Goal: Task Accomplishment & Management: Manage account settings

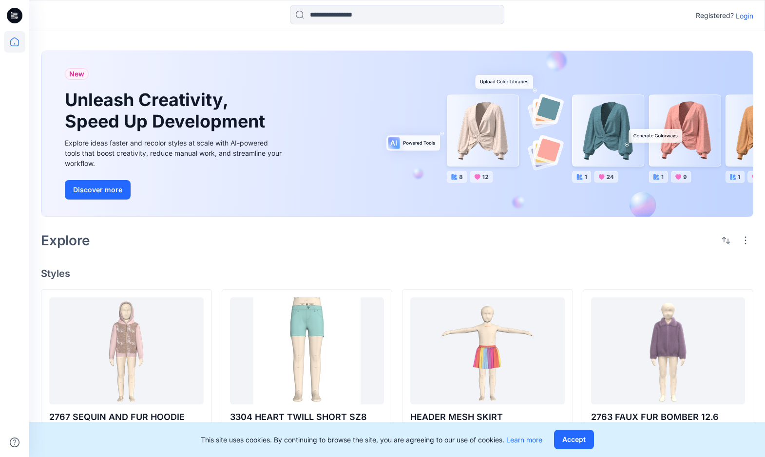
click at [740, 15] on p "Login" at bounding box center [745, 16] width 18 height 10
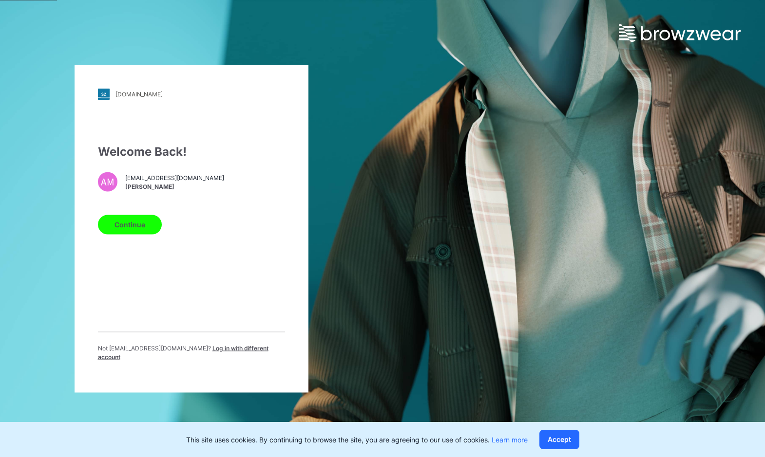
click at [143, 232] on button "Continue" at bounding box center [130, 224] width 64 height 19
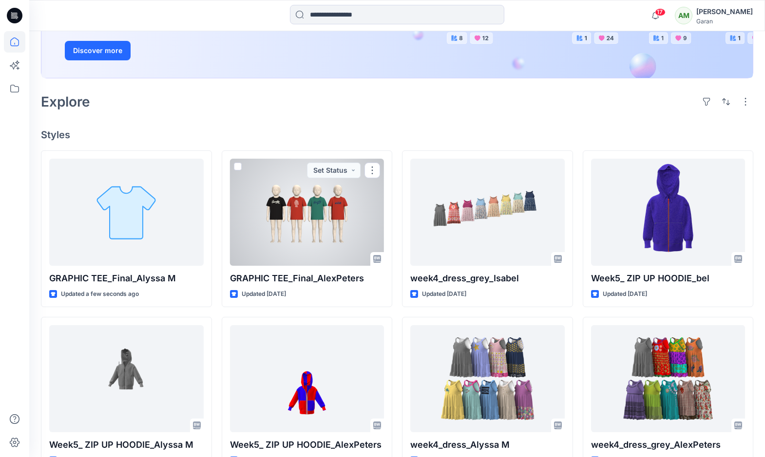
scroll to position [173, 0]
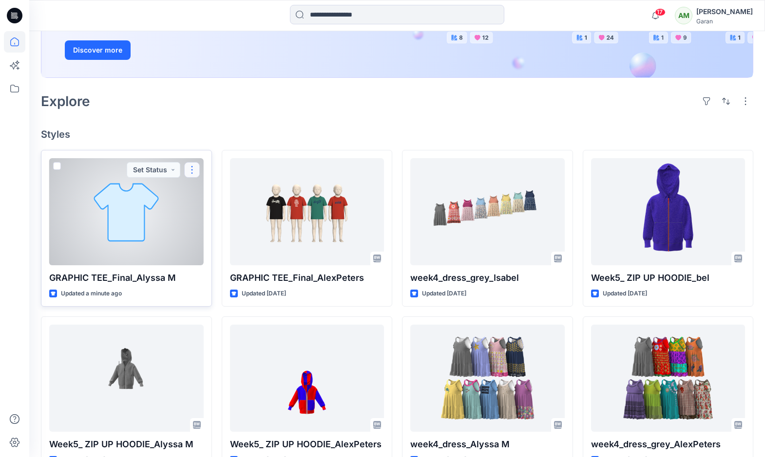
click at [191, 170] on button "button" at bounding box center [192, 170] width 16 height 16
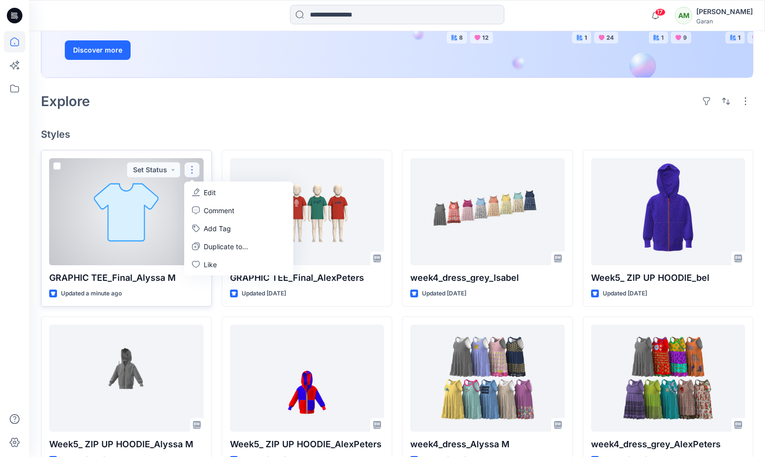
click at [134, 236] on div at bounding box center [126, 211] width 154 height 107
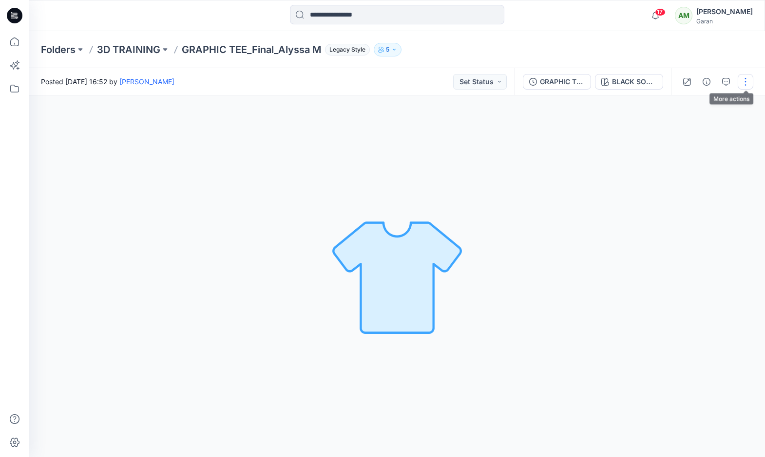
click at [743, 84] on button "button" at bounding box center [746, 82] width 16 height 16
click at [682, 106] on p "Edit" at bounding box center [683, 104] width 12 height 10
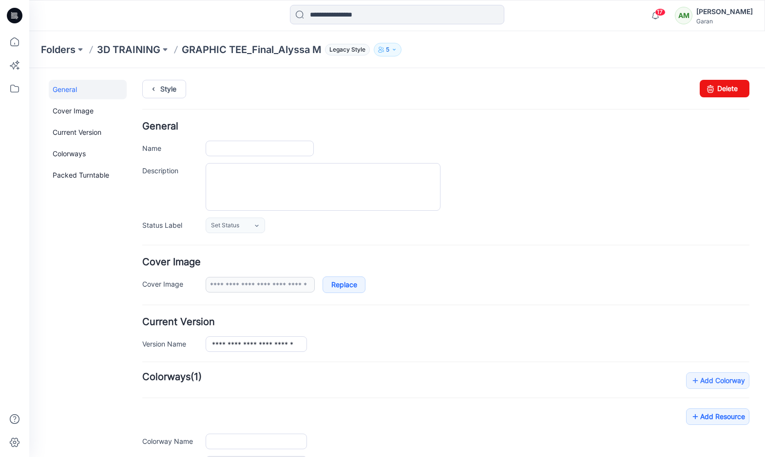
type input "**********"
click at [717, 87] on icon at bounding box center [710, 89] width 14 height 18
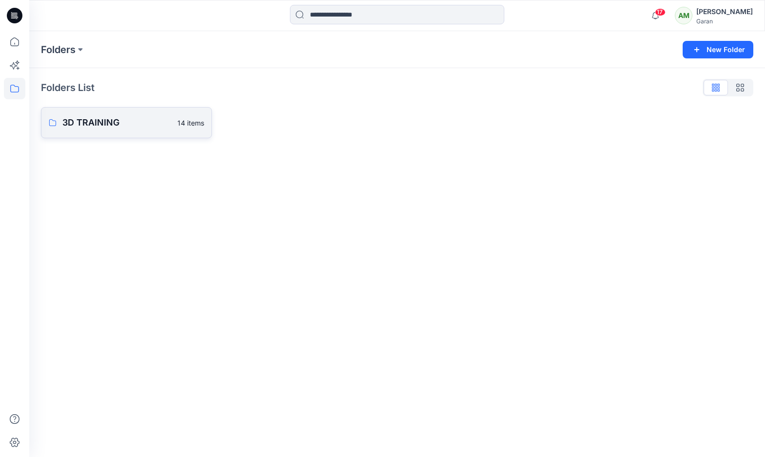
click at [156, 117] on p "3D TRAINING" at bounding box center [116, 123] width 109 height 14
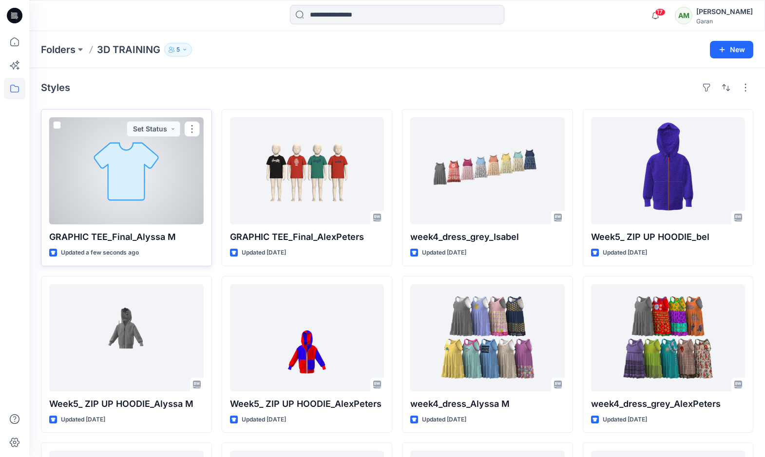
click at [133, 191] on div at bounding box center [126, 170] width 154 height 107
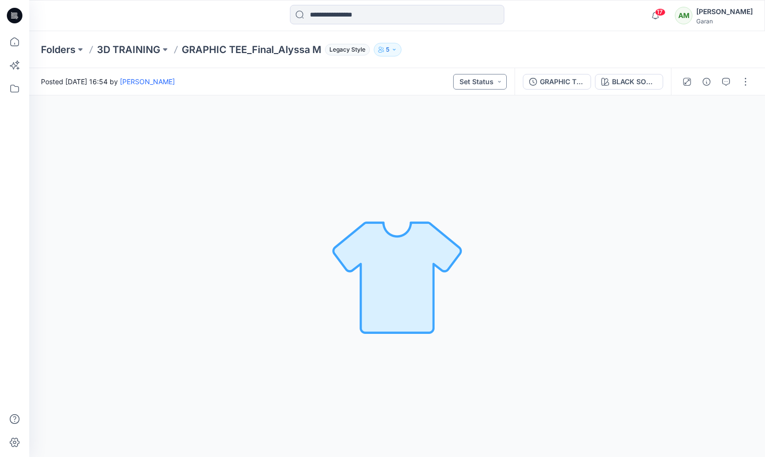
click at [500, 83] on button "Set Status" at bounding box center [480, 82] width 54 height 16
click at [527, 101] on div "BLACK SOOT 210131 Loading... Material Properties Loading..." at bounding box center [397, 276] width 736 height 362
click at [609, 82] on button "BLACK SOOT 210131" at bounding box center [629, 82] width 68 height 16
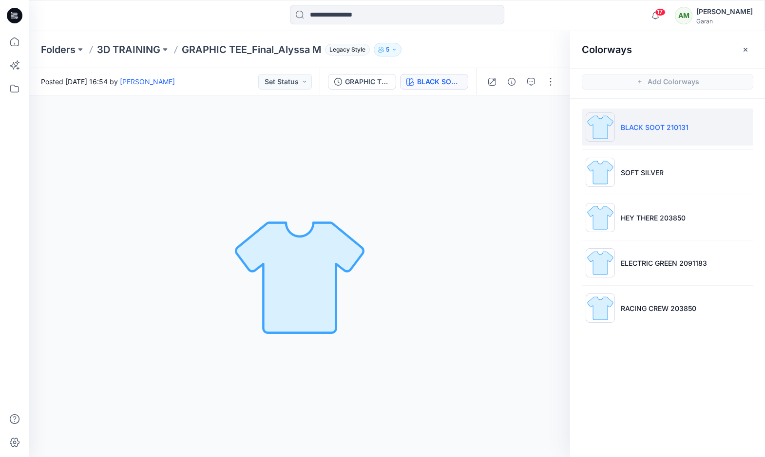
click at [566, 285] on div "BLACK SOOT 210131 Loading... Material Properties Loading..." at bounding box center [299, 276] width 541 height 362
click at [540, 205] on div "BLACK SOOT 210131 Loading... Material Properties Loading..." at bounding box center [299, 276] width 541 height 362
click at [740, 46] on button "button" at bounding box center [746, 50] width 16 height 16
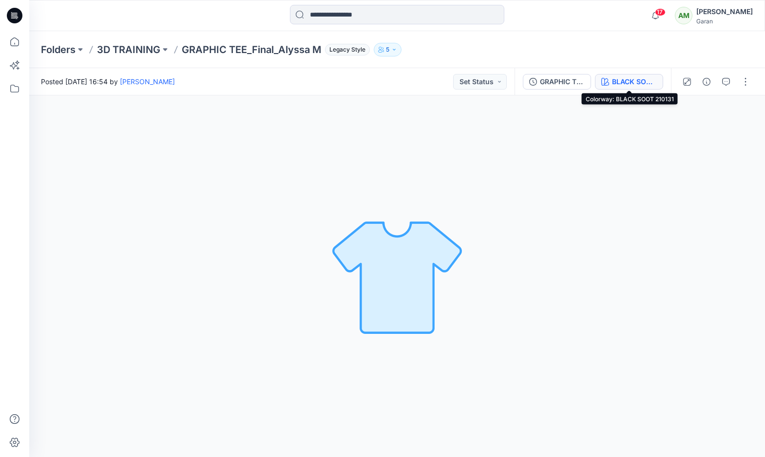
click at [633, 83] on div "BLACK SOOT 210131" at bounding box center [634, 81] width 45 height 11
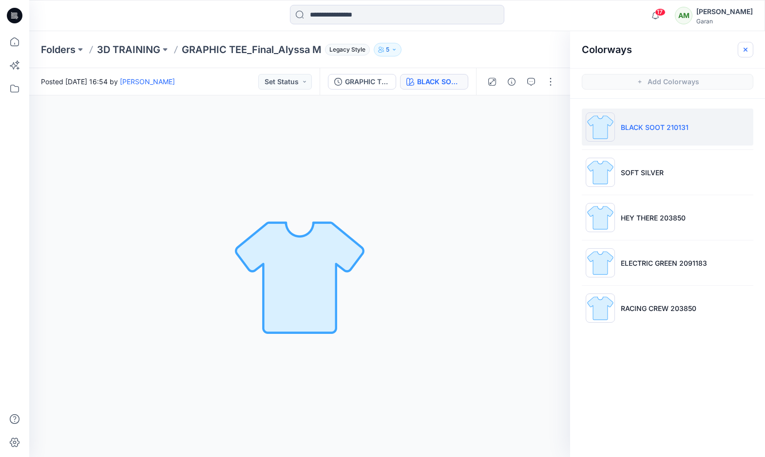
click at [743, 46] on icon "button" at bounding box center [745, 50] width 8 height 8
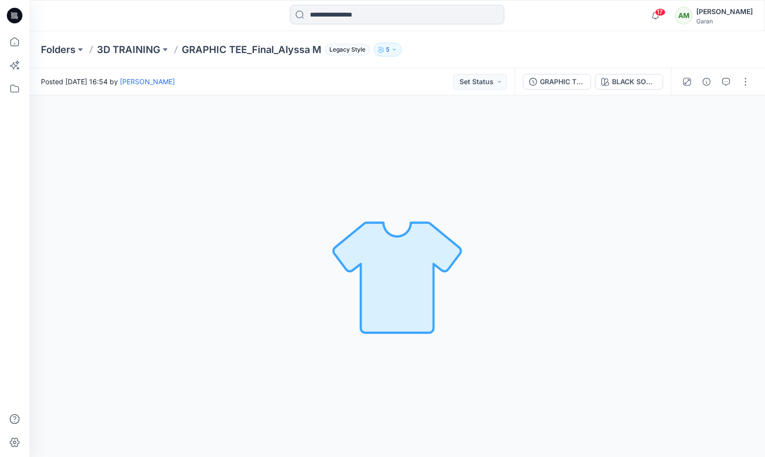
click at [391, 52] on button "5" at bounding box center [388, 50] width 28 height 14
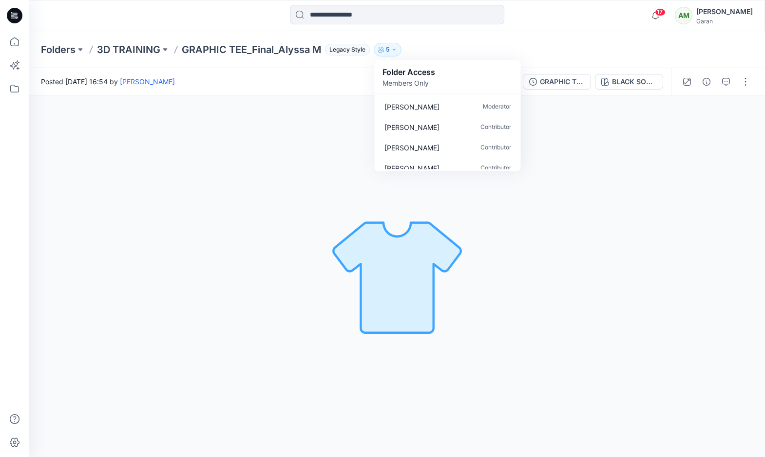
click at [352, 120] on div "BLACK SOOT 210131 Loading... Material Properties Loading..." at bounding box center [397, 276] width 736 height 362
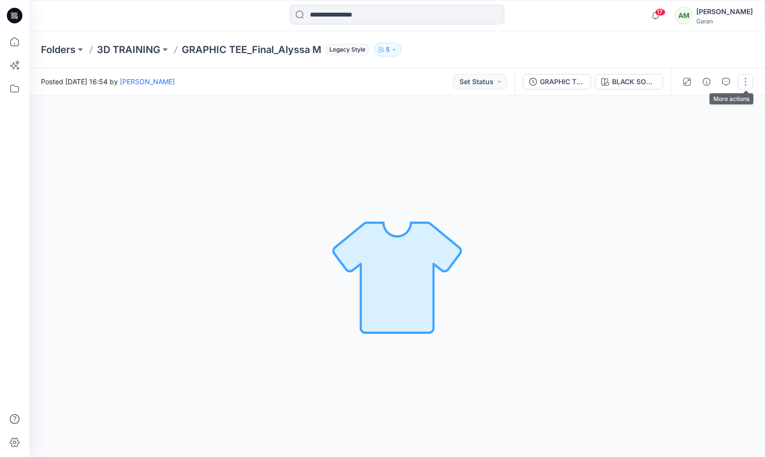
click at [745, 78] on button "button" at bounding box center [746, 82] width 16 height 16
click at [693, 185] on button "View" at bounding box center [705, 186] width 90 height 18
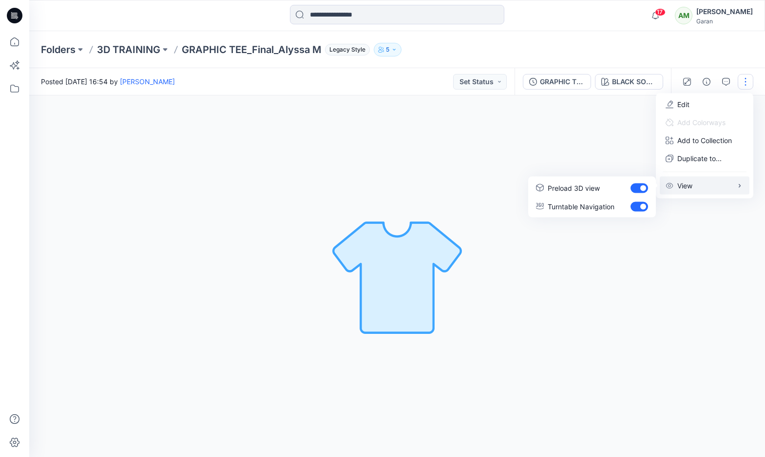
click at [660, 228] on div "BLACK SOOT 210131 Loading... Material Properties Loading..." at bounding box center [397, 276] width 736 height 362
click at [406, 254] on img at bounding box center [397, 277] width 136 height 136
click at [273, 50] on p "GRAPHIC TEE_Final_Alyssa M" at bounding box center [251, 50] width 139 height 14
click at [114, 46] on p "3D TRAINING" at bounding box center [128, 50] width 63 height 14
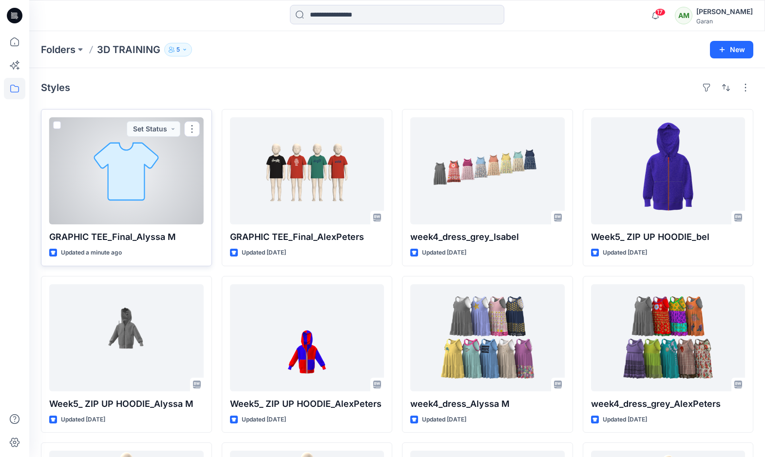
click at [142, 201] on div at bounding box center [126, 170] width 154 height 107
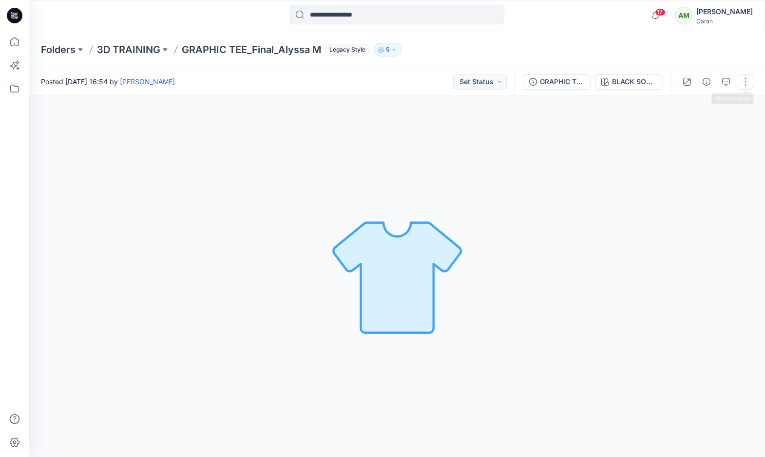
click at [740, 80] on button "button" at bounding box center [746, 82] width 16 height 16
click at [691, 105] on button "Edit" at bounding box center [705, 104] width 90 height 18
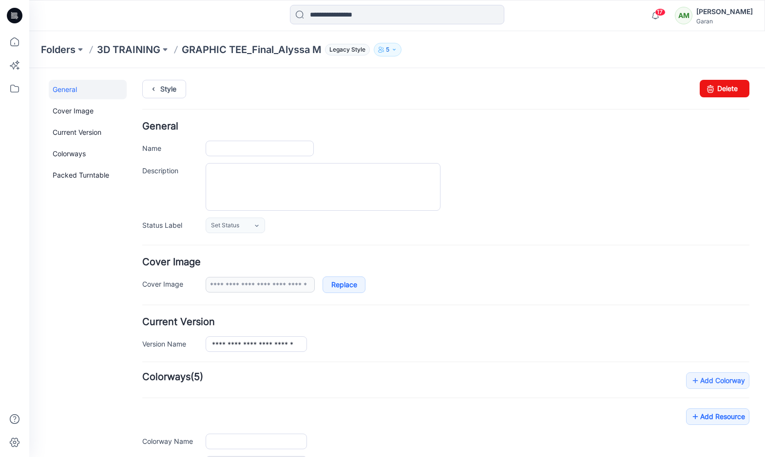
type input "**********"
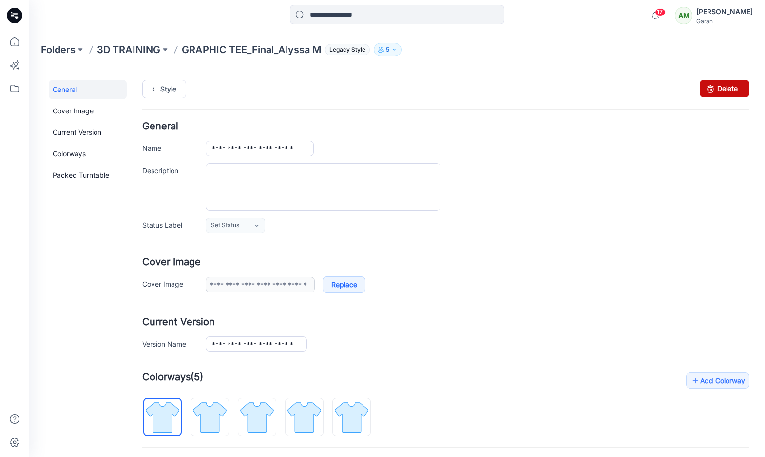
click at [715, 89] on icon at bounding box center [710, 89] width 14 height 18
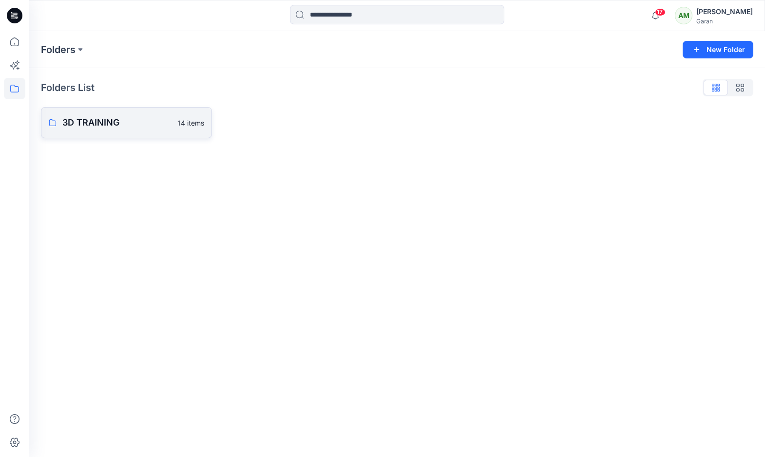
click at [92, 130] on link "3D TRAINING 14 items" at bounding box center [126, 122] width 171 height 31
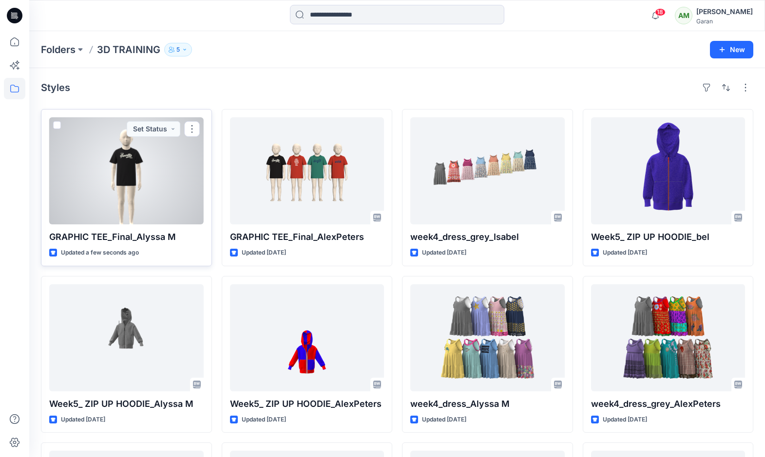
click at [126, 168] on div at bounding box center [126, 170] width 154 height 107
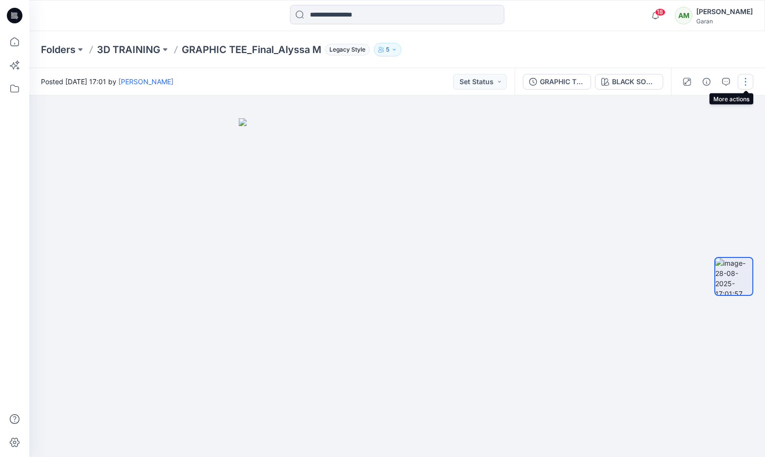
click at [745, 79] on button "button" at bounding box center [746, 82] width 16 height 16
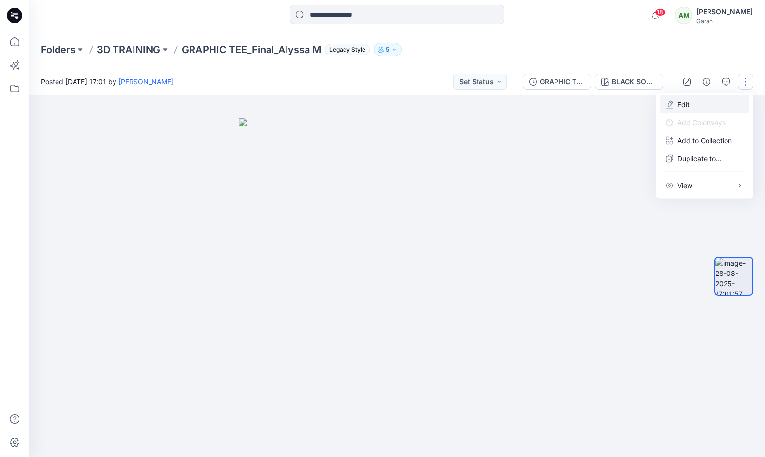
click at [689, 106] on button "Edit" at bounding box center [705, 104] width 90 height 18
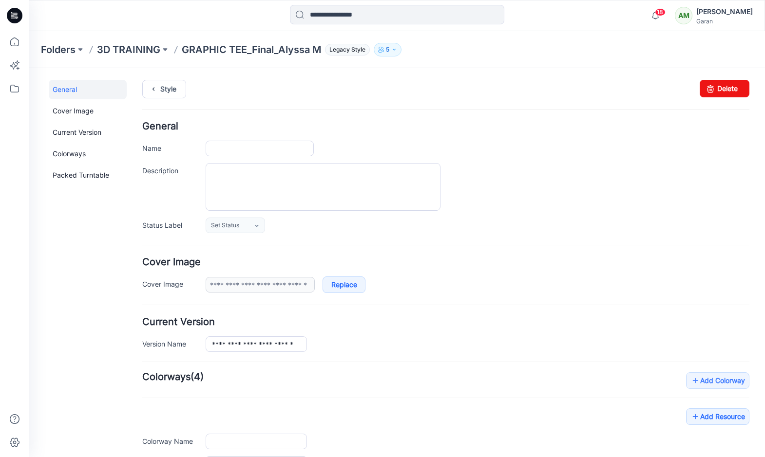
type input "**********"
click at [197, 286] on link at bounding box center [196, 285] width 8 height 8
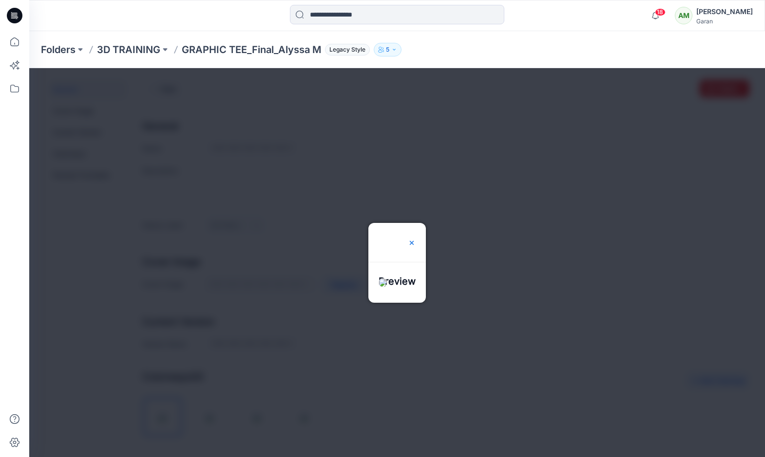
click at [416, 239] on img at bounding box center [412, 243] width 8 height 8
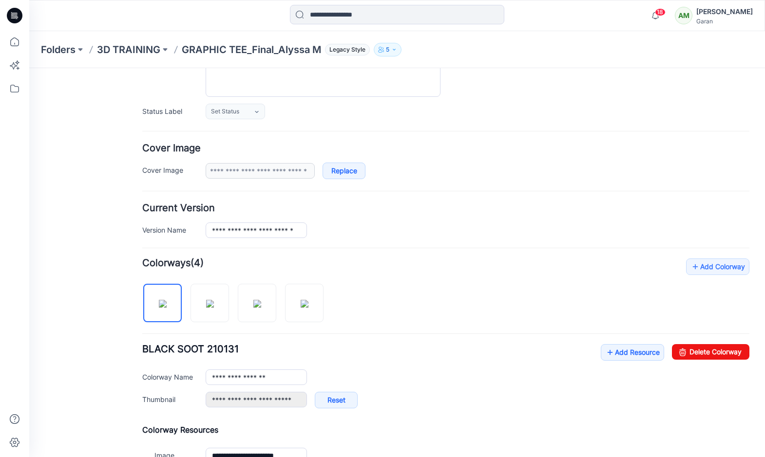
scroll to position [154, 0]
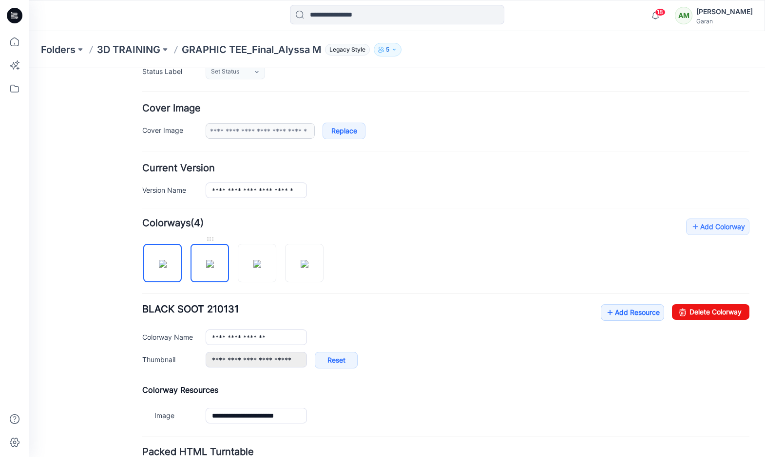
click at [214, 268] on img at bounding box center [210, 264] width 8 height 8
type input "**********"
click at [256, 268] on img at bounding box center [257, 264] width 8 height 8
type input "**********"
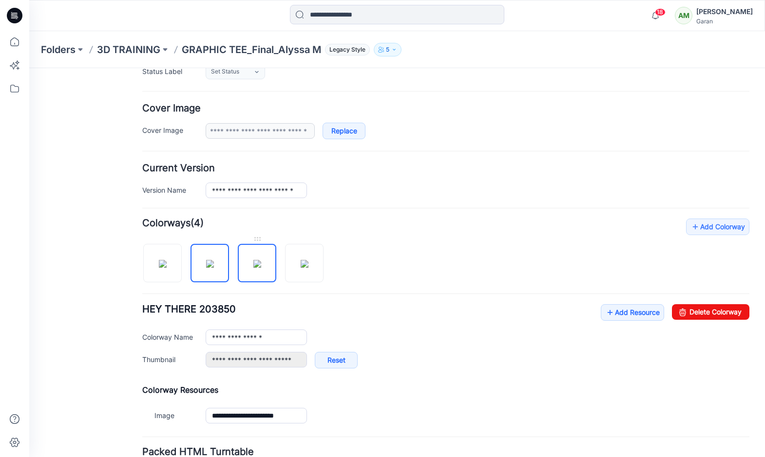
type input "**********"
click at [301, 267] on img at bounding box center [305, 264] width 8 height 8
type input "**********"
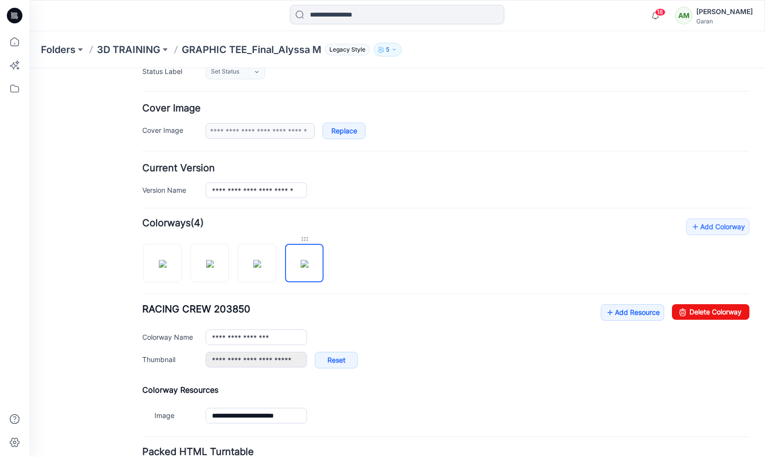
click at [305, 241] on div at bounding box center [304, 239] width 38 height 10
click at [302, 240] on div at bounding box center [304, 239] width 38 height 10
click at [349, 237] on div "**********" at bounding box center [445, 323] width 607 height 209
click at [159, 268] on img at bounding box center [163, 264] width 8 height 8
type input "**********"
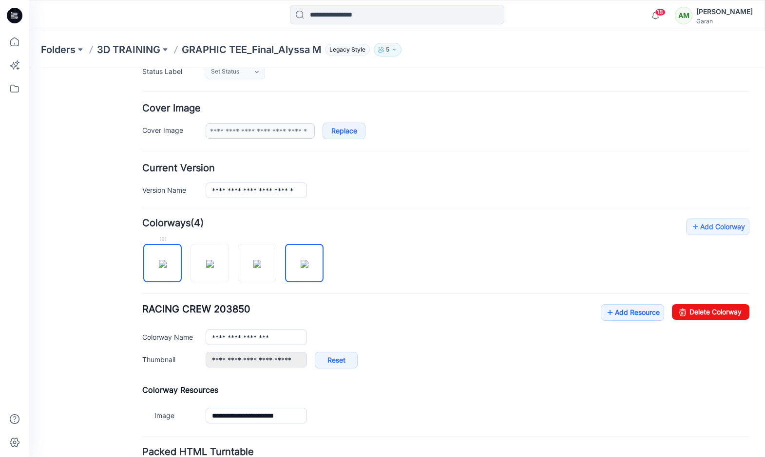
type input "**********"
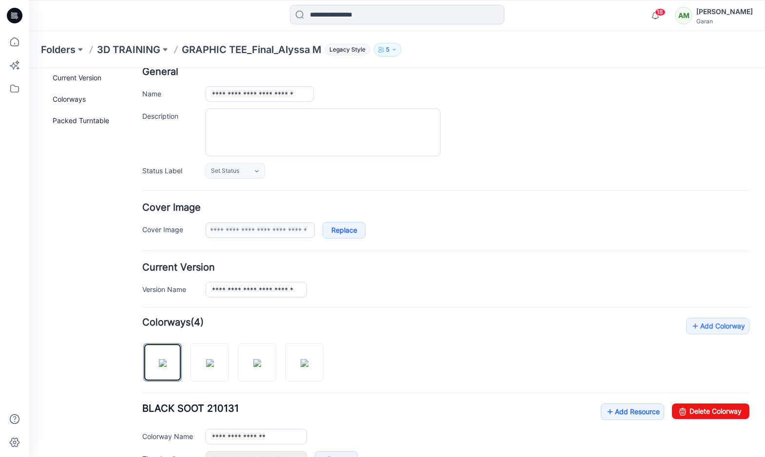
scroll to position [0, 0]
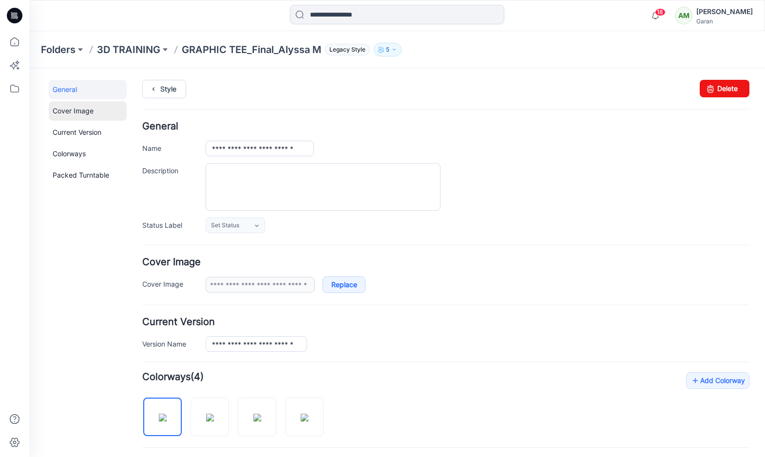
click at [71, 113] on link "Cover Image" at bounding box center [88, 110] width 78 height 19
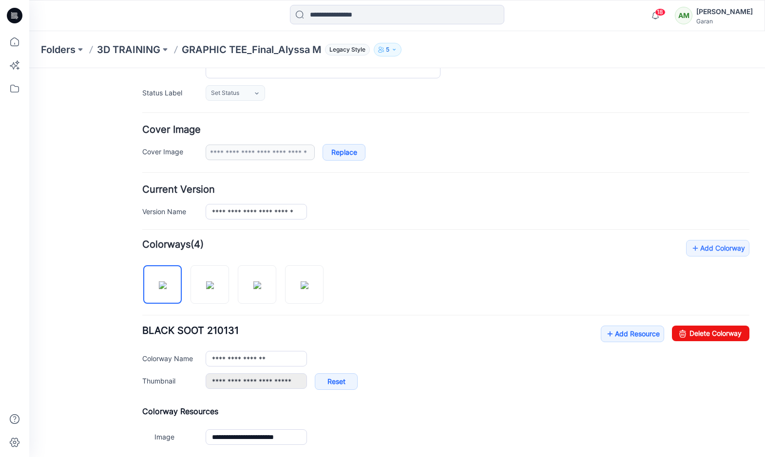
scroll to position [236, 0]
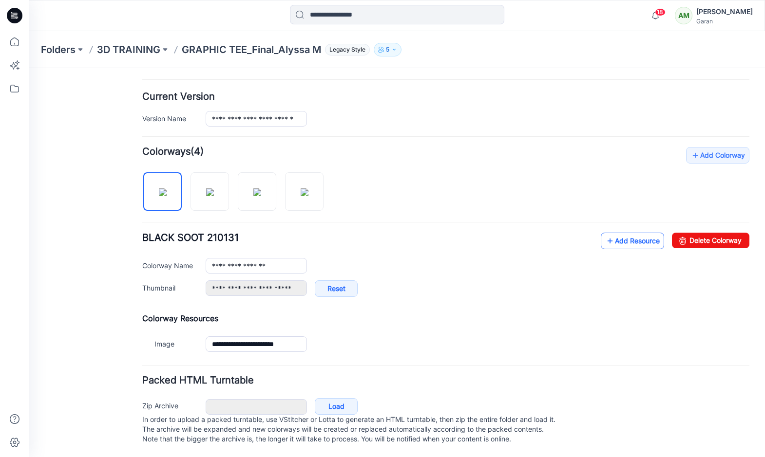
click at [612, 233] on icon at bounding box center [610, 241] width 10 height 16
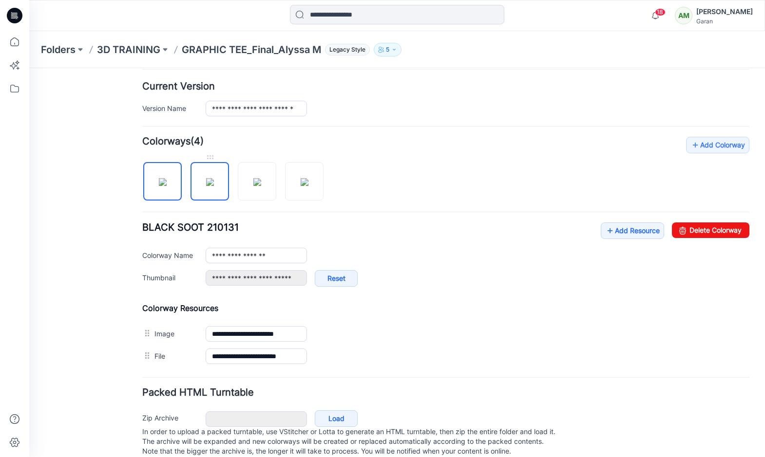
click at [212, 186] on img at bounding box center [210, 182] width 8 height 8
type input "**********"
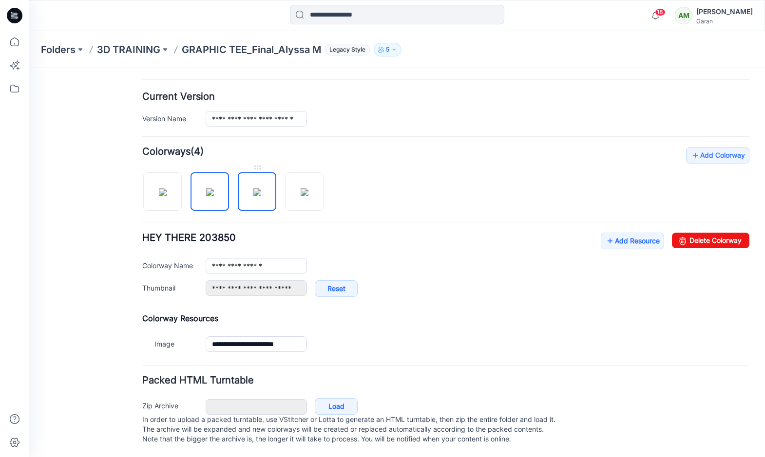
click at [253, 189] on img at bounding box center [257, 193] width 8 height 8
type input "**********"
click at [301, 189] on img at bounding box center [305, 193] width 8 height 8
type input "**********"
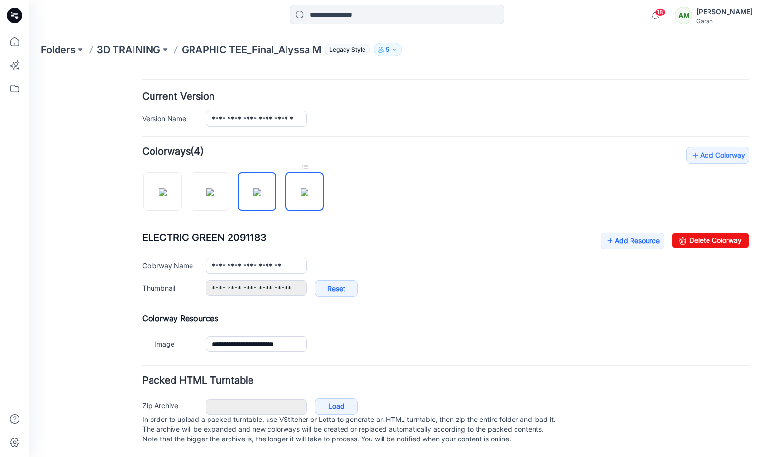
type input "**********"
click at [372, 172] on div "**********" at bounding box center [445, 251] width 607 height 209
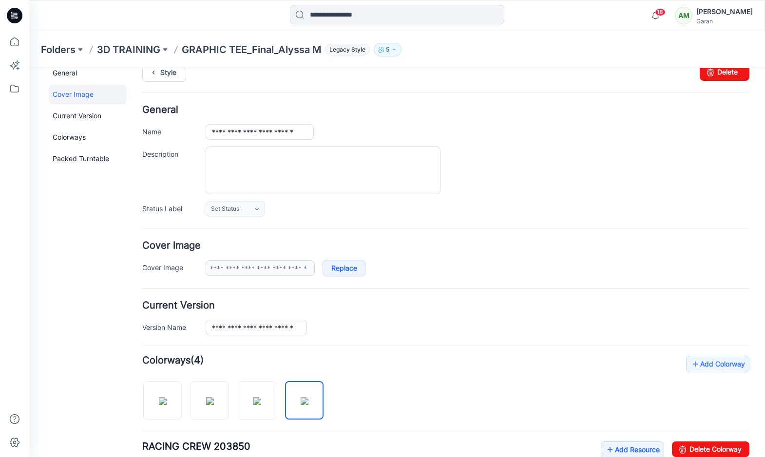
scroll to position [0, 0]
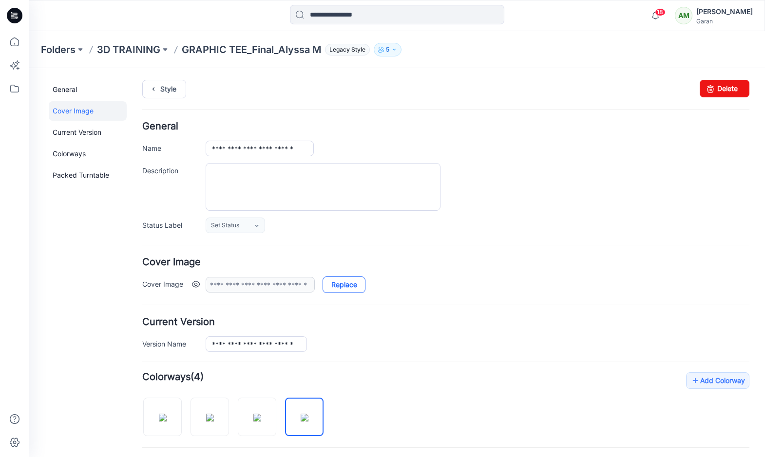
click at [335, 284] on link "Replace" at bounding box center [344, 285] width 43 height 17
click at [437, 281] on div "**********" at bounding box center [478, 285] width 544 height 17
click at [19, 42] on icon at bounding box center [14, 42] width 9 height 9
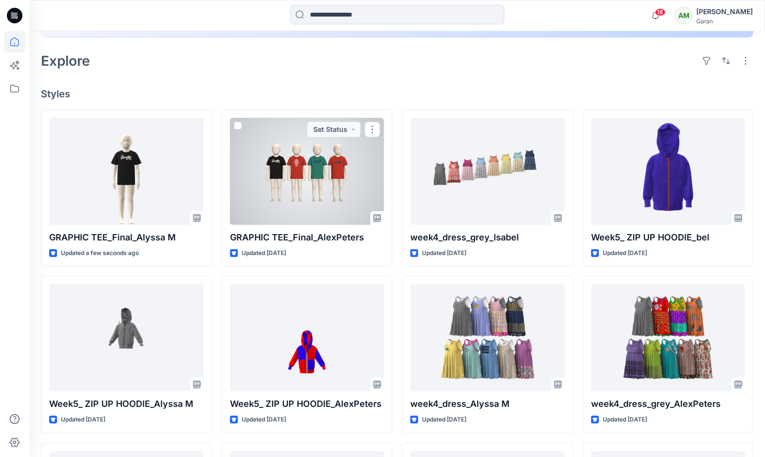
scroll to position [209, 0]
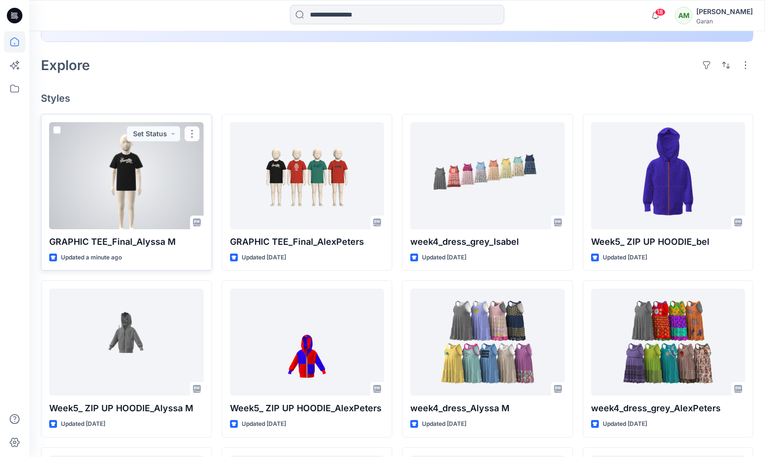
click at [131, 198] on div at bounding box center [126, 175] width 154 height 107
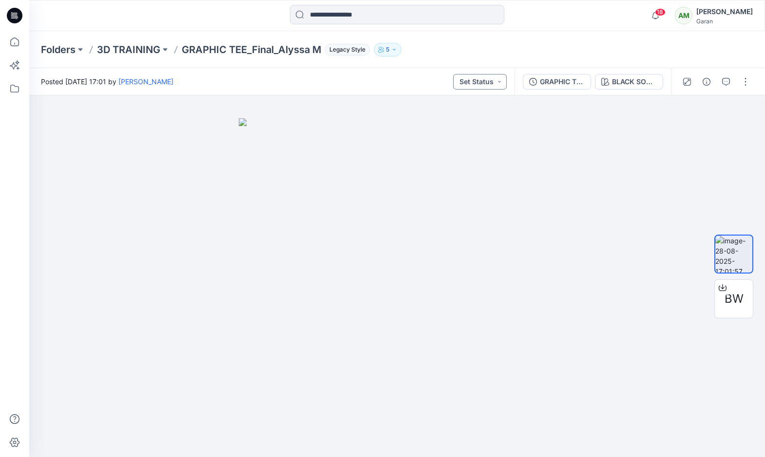
click at [494, 86] on button "Set Status" at bounding box center [480, 82] width 54 height 16
click at [540, 100] on div at bounding box center [397, 276] width 736 height 362
click at [641, 80] on div "BLACK SOOT 210131" at bounding box center [634, 81] width 45 height 11
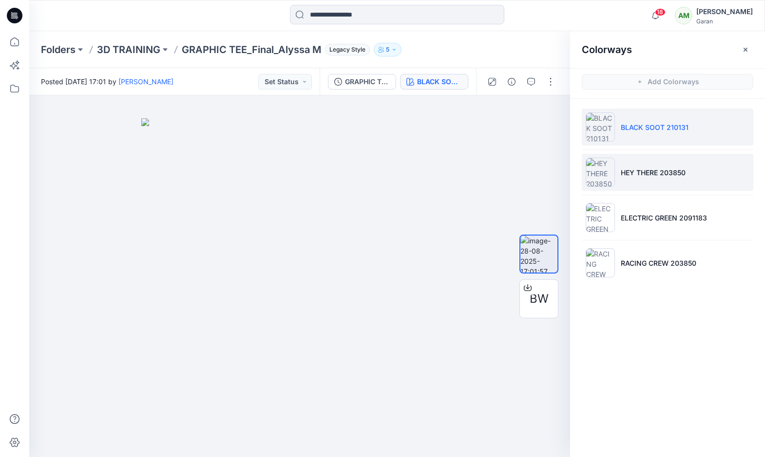
click at [648, 171] on p "HEY THERE 203850" at bounding box center [653, 173] width 65 height 10
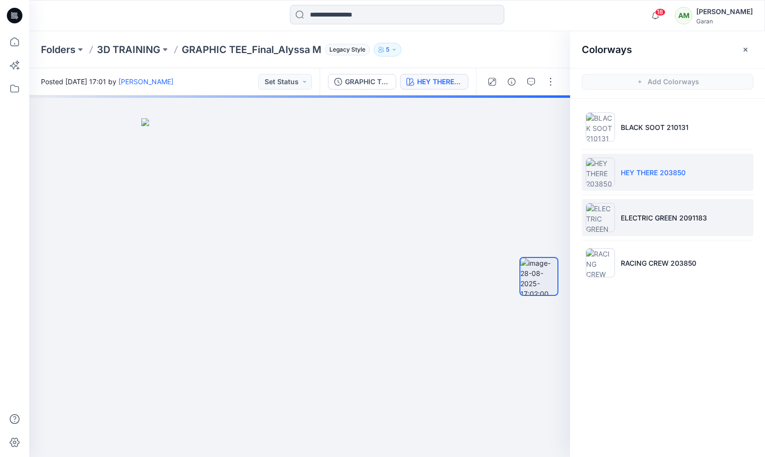
click at [647, 218] on p "ELECTRIC GREEN 2091183" at bounding box center [664, 218] width 86 height 10
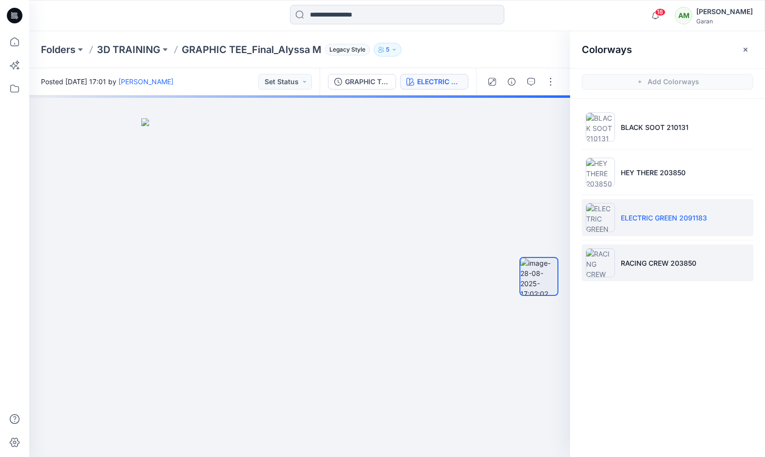
click at [648, 263] on p "RACING CREW 203850" at bounding box center [659, 263] width 76 height 10
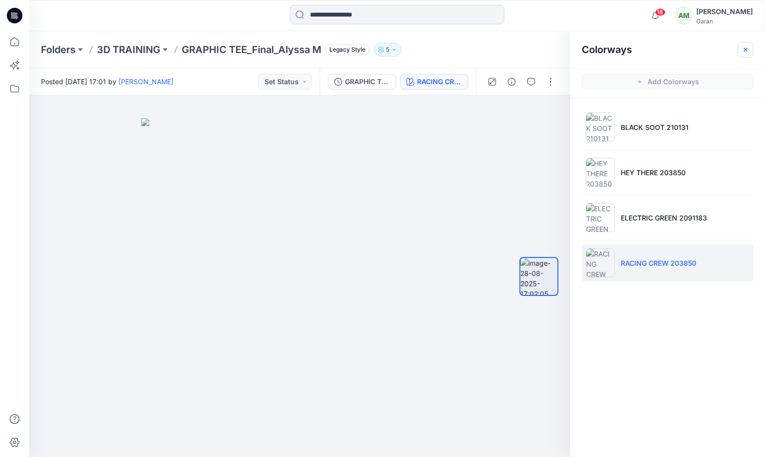
click at [741, 49] on button "button" at bounding box center [746, 50] width 16 height 16
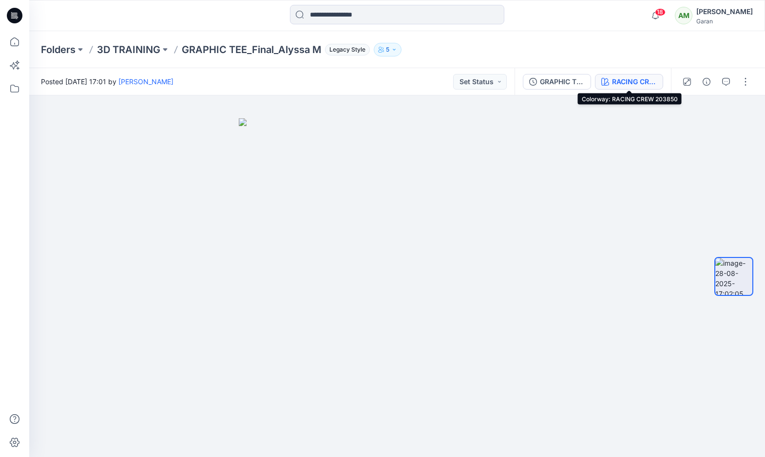
click at [634, 83] on div "RACING CREW 203850" at bounding box center [634, 81] width 45 height 11
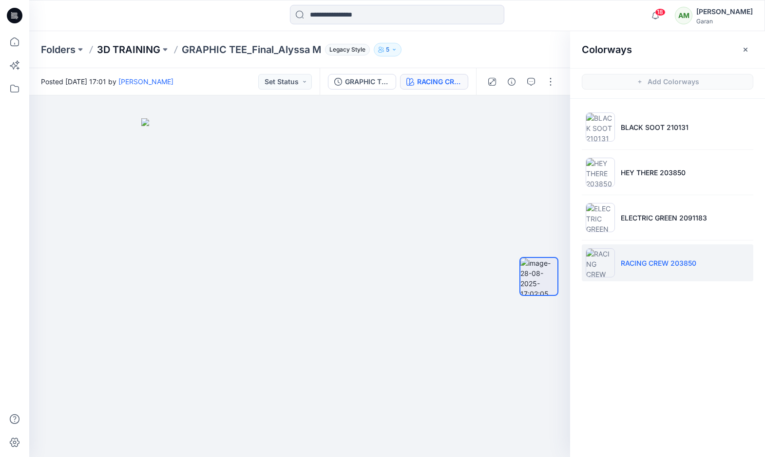
click at [142, 50] on p "3D TRAINING" at bounding box center [128, 50] width 63 height 14
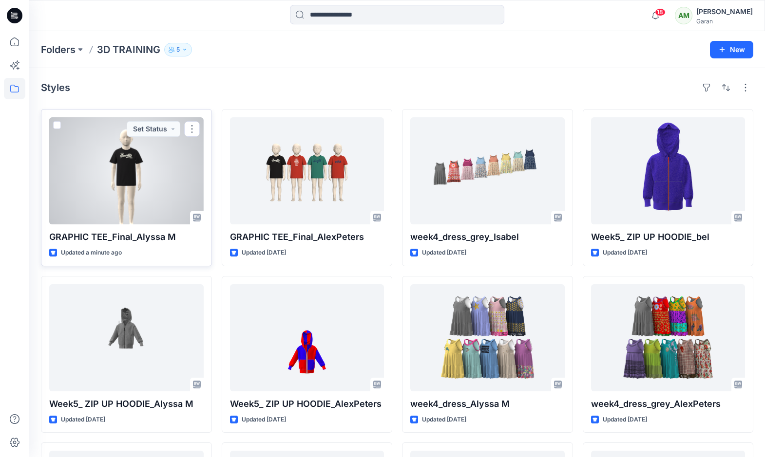
click at [133, 186] on div at bounding box center [126, 170] width 154 height 107
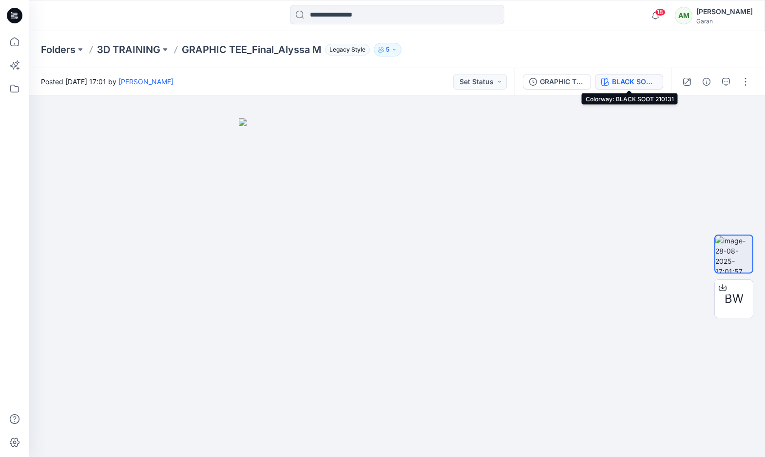
click at [612, 79] on div "BLACK SOOT 210131" at bounding box center [634, 81] width 45 height 11
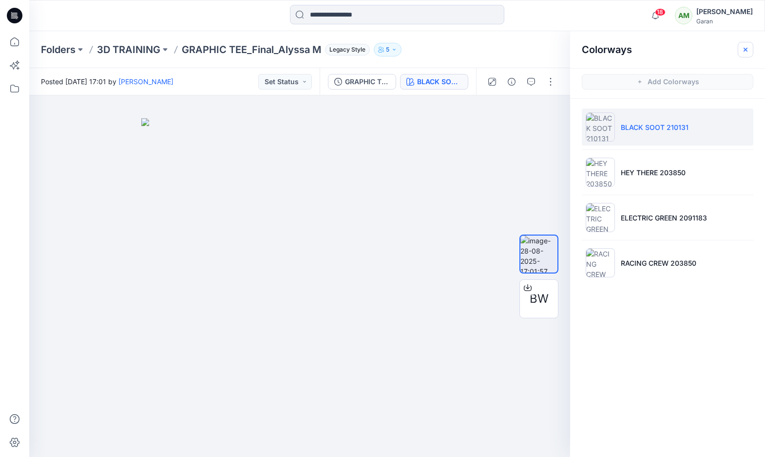
click at [743, 47] on icon "button" at bounding box center [745, 50] width 8 height 8
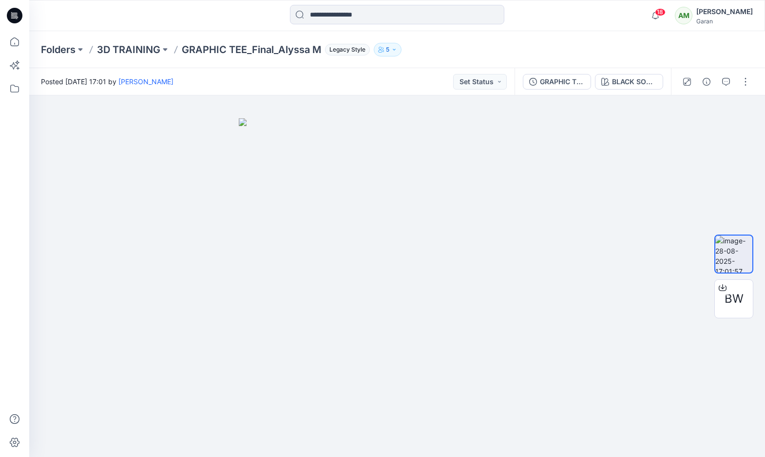
click at [250, 51] on p "GRAPHIC TEE_Final_Alyssa M" at bounding box center [251, 50] width 139 height 14
click at [152, 49] on p "3D TRAINING" at bounding box center [128, 50] width 63 height 14
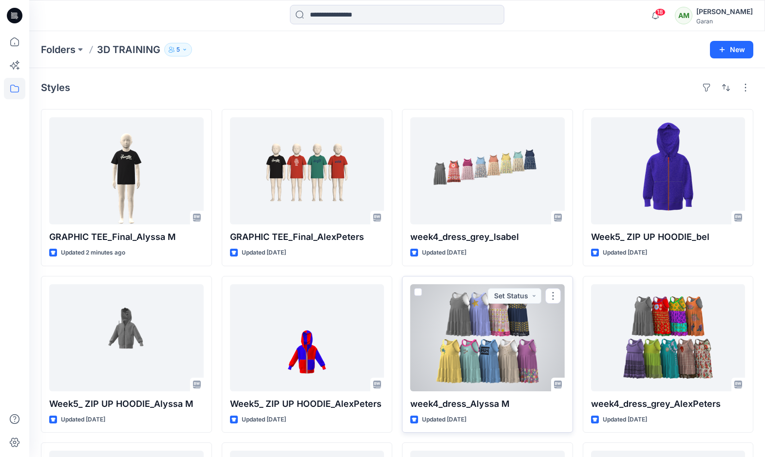
click at [491, 360] on div at bounding box center [487, 338] width 154 height 107
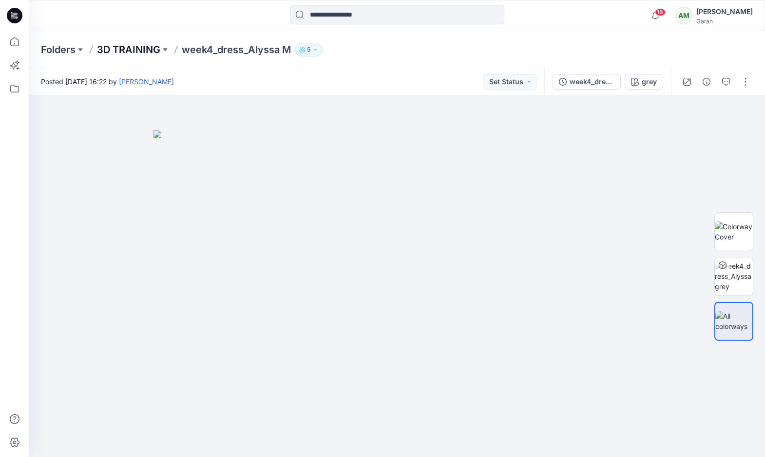
click at [138, 44] on p "3D TRAINING" at bounding box center [128, 50] width 63 height 14
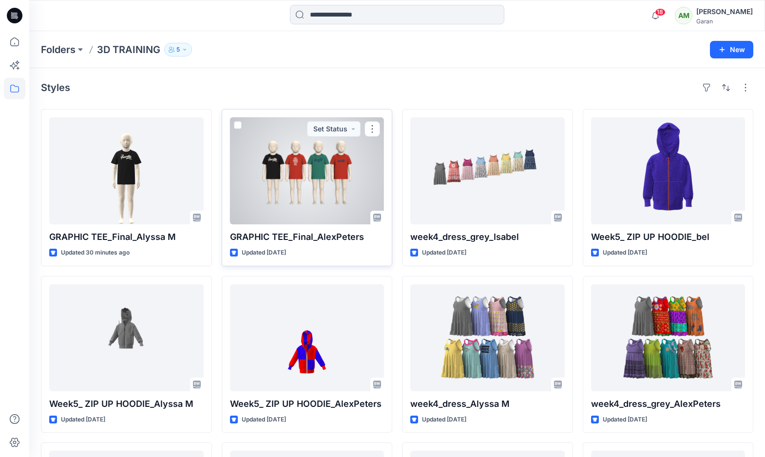
click at [291, 178] on div at bounding box center [307, 170] width 154 height 107
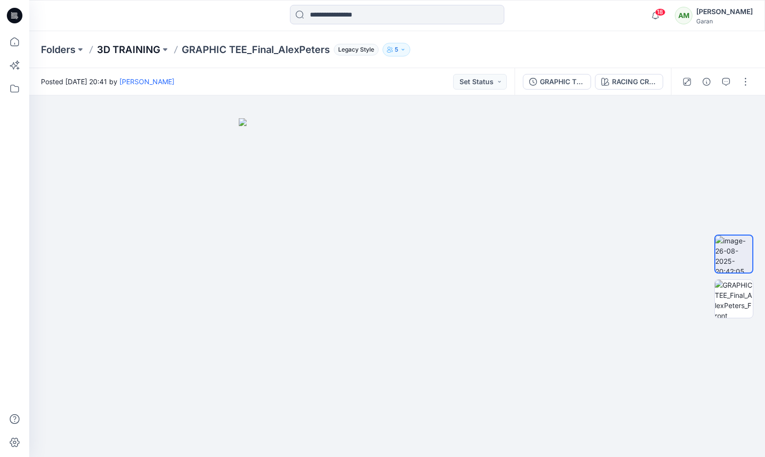
click at [151, 49] on p "3D TRAINING" at bounding box center [128, 50] width 63 height 14
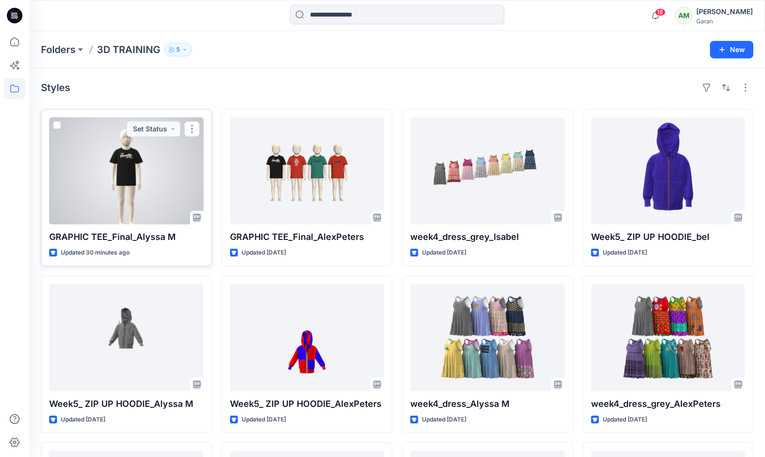
click at [148, 158] on div at bounding box center [126, 170] width 154 height 107
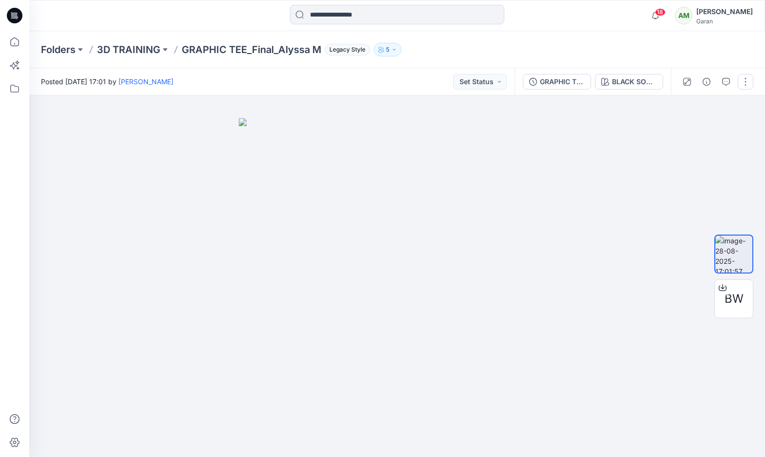
click at [746, 85] on button "button" at bounding box center [746, 82] width 16 height 16
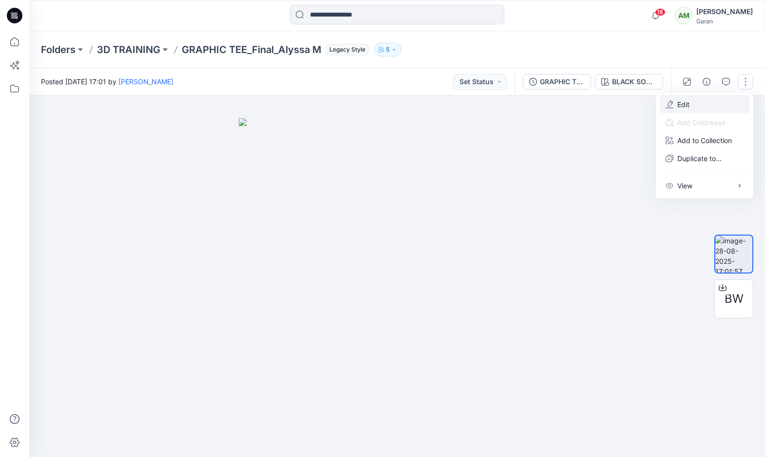
click at [686, 102] on p "Edit" at bounding box center [683, 104] width 12 height 10
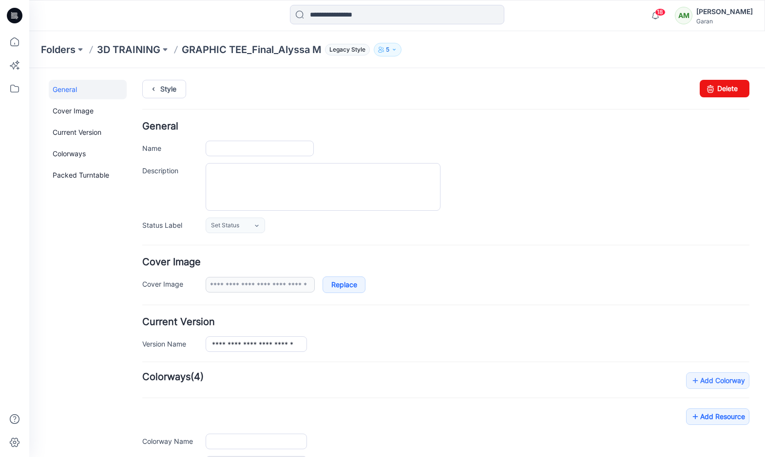
type input "**********"
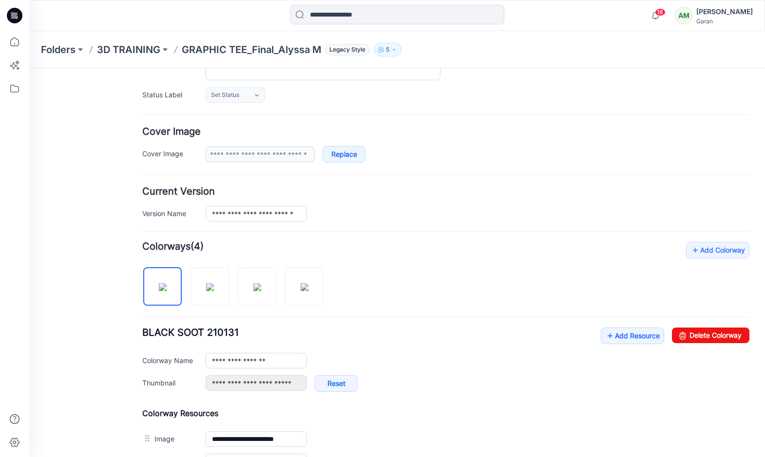
scroll to position [120, 0]
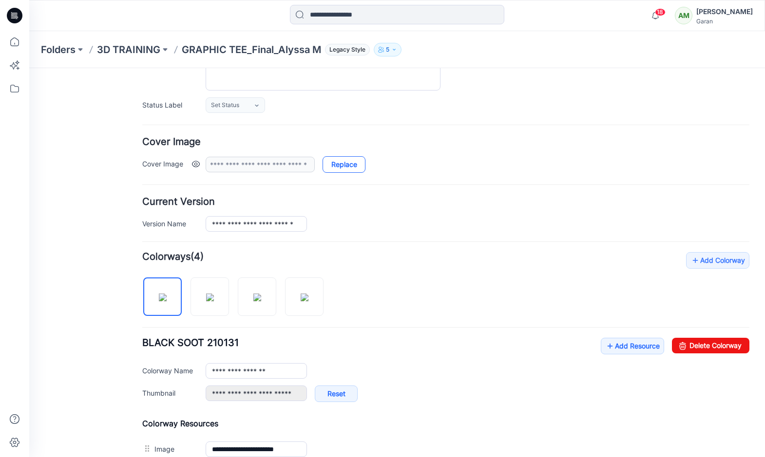
click at [346, 165] on link "Replace" at bounding box center [344, 164] width 43 height 17
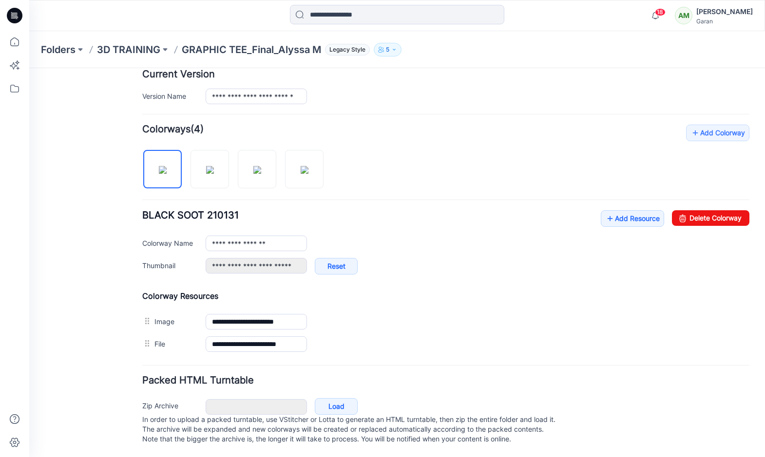
scroll to position [258, 0]
click at [207, 168] on img at bounding box center [210, 170] width 8 height 8
type input "**********"
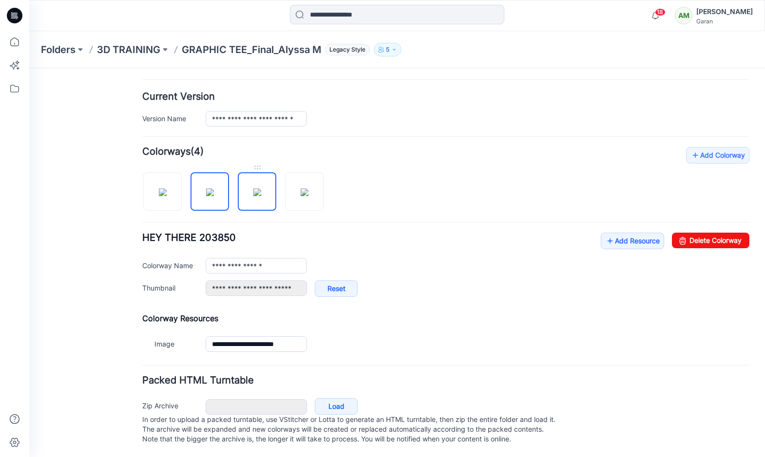
click at [261, 189] on img at bounding box center [257, 193] width 8 height 8
type input "**********"
click at [303, 189] on img at bounding box center [305, 193] width 8 height 8
type input "**********"
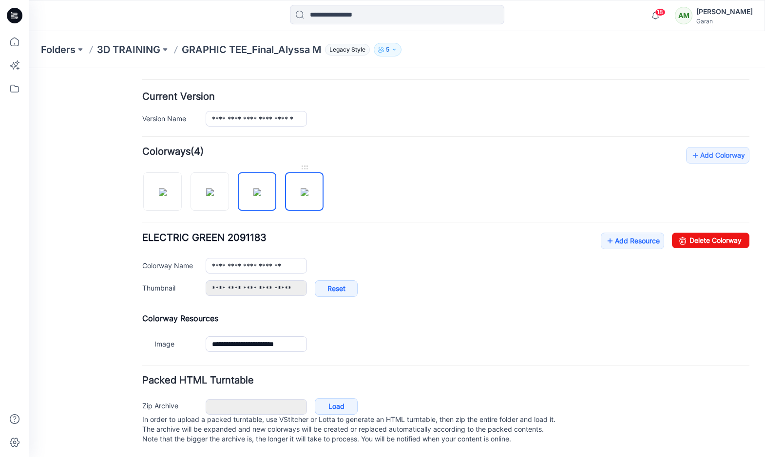
type input "**********"
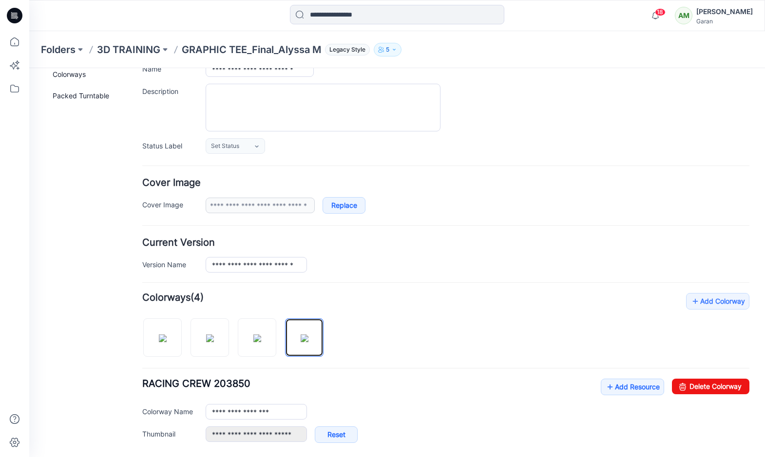
scroll to position [0, 0]
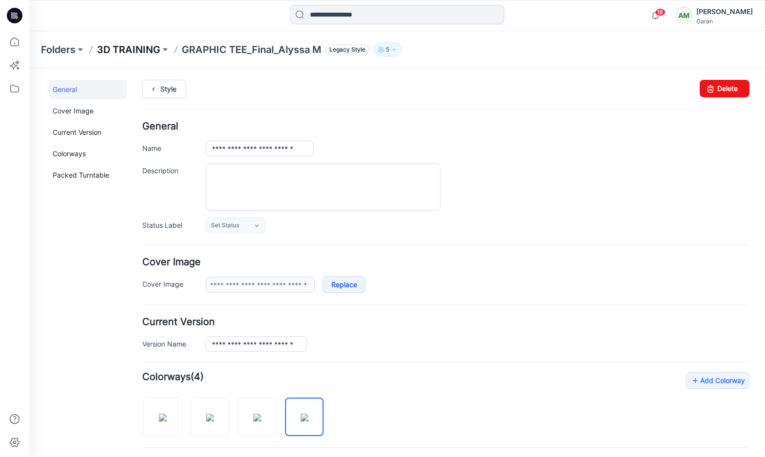
click at [136, 51] on p "3D TRAINING" at bounding box center [128, 50] width 63 height 14
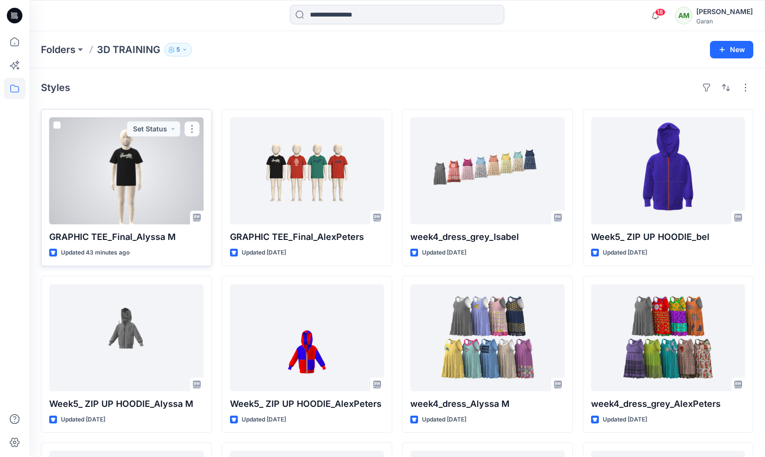
click at [145, 179] on div at bounding box center [126, 170] width 154 height 107
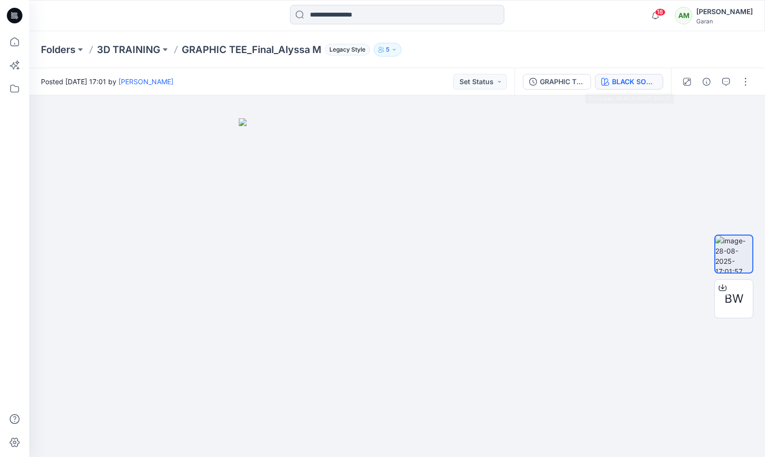
click at [632, 81] on div "BLACK SOOT 210131" at bounding box center [634, 81] width 45 height 11
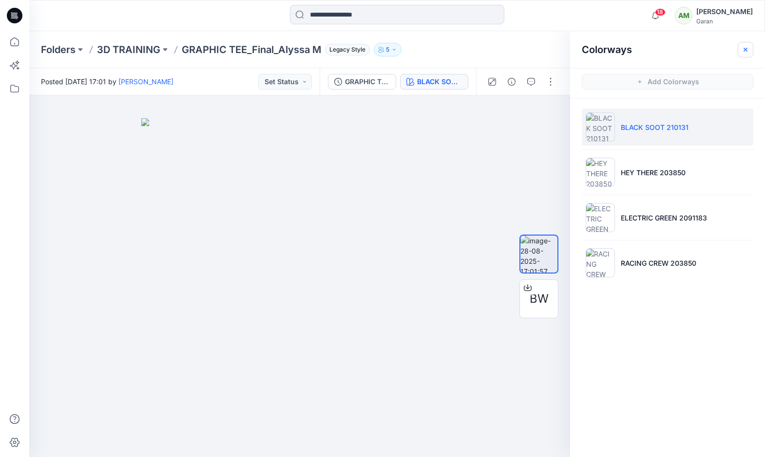
click at [746, 49] on icon "button" at bounding box center [745, 50] width 8 height 8
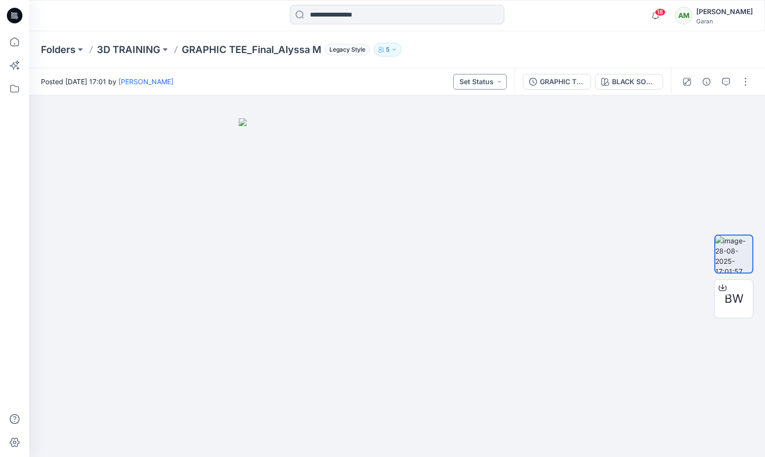
click at [481, 83] on button "Set Status" at bounding box center [480, 82] width 54 height 16
click at [544, 118] on img at bounding box center [397, 288] width 317 height 340
click at [136, 54] on p "3D TRAINING" at bounding box center [128, 50] width 63 height 14
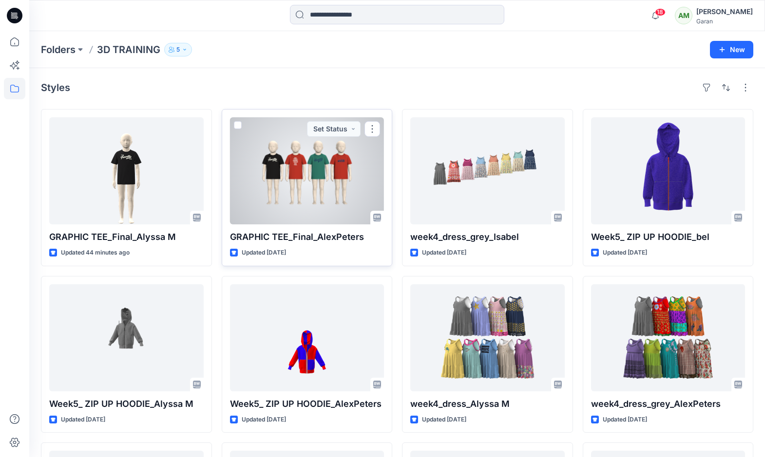
click at [307, 190] on div at bounding box center [307, 170] width 154 height 107
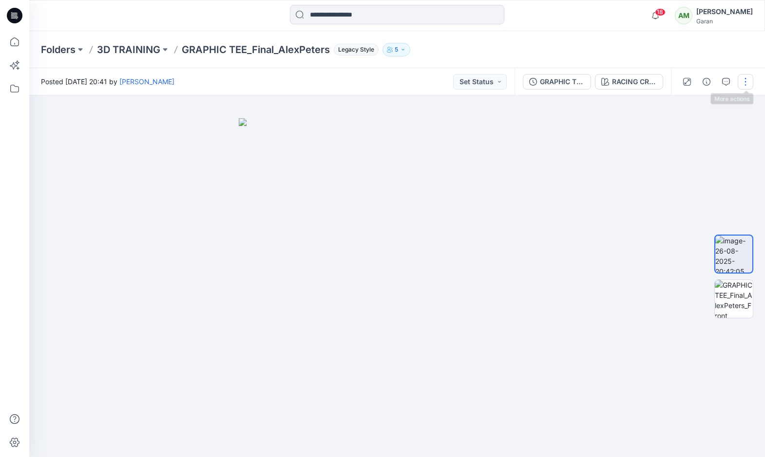
click at [748, 76] on button "button" at bounding box center [746, 82] width 16 height 16
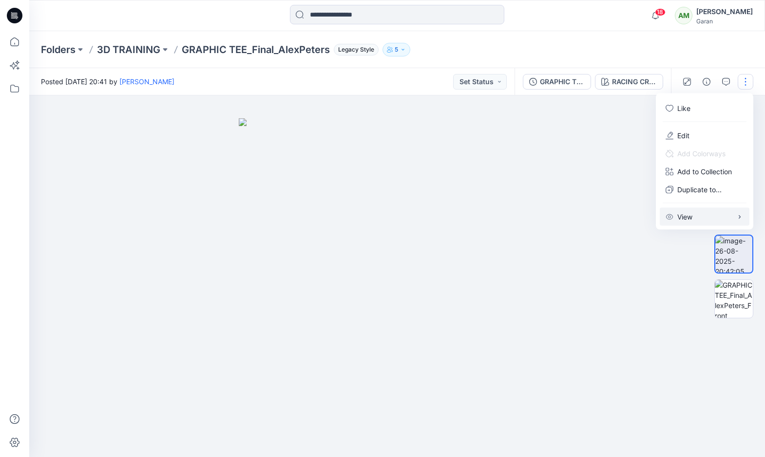
click at [682, 216] on p "View" at bounding box center [684, 217] width 15 height 10
click at [550, 169] on img at bounding box center [397, 288] width 317 height 340
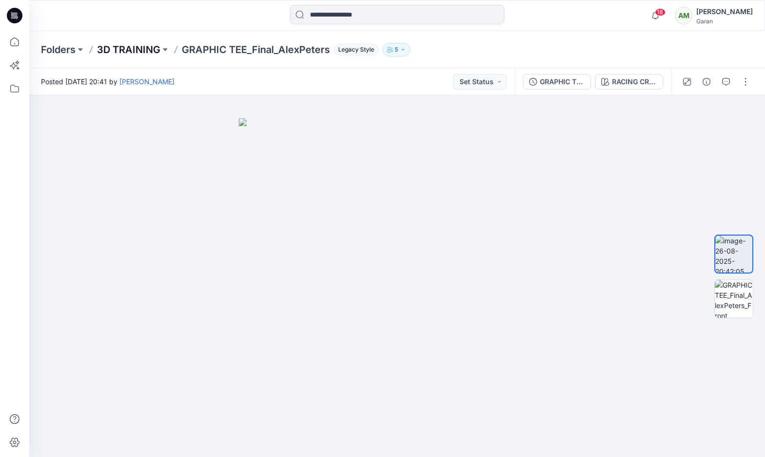
click at [132, 46] on p "3D TRAINING" at bounding box center [128, 50] width 63 height 14
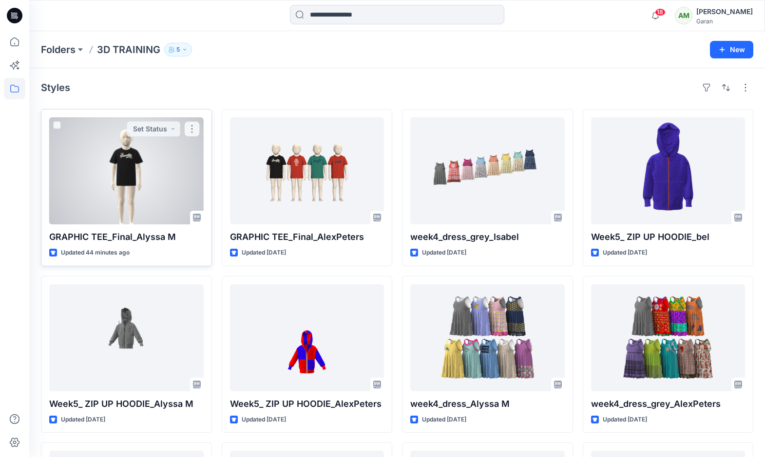
click at [140, 168] on div at bounding box center [126, 170] width 154 height 107
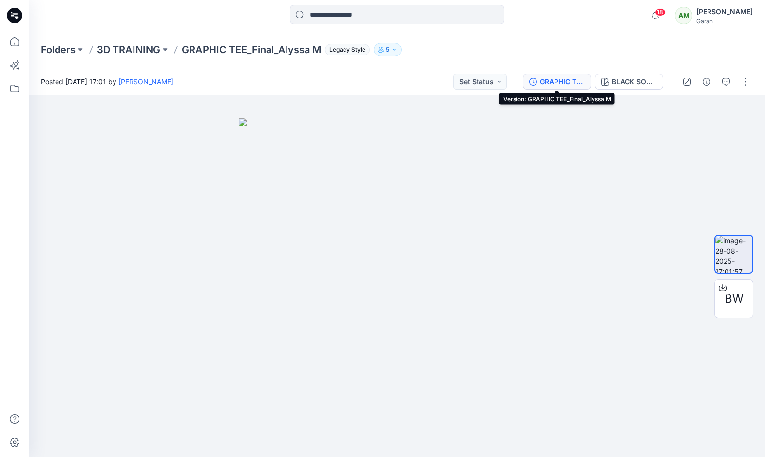
click at [562, 87] on button "GRAPHIC TEE_Final_Alyssa M" at bounding box center [557, 82] width 68 height 16
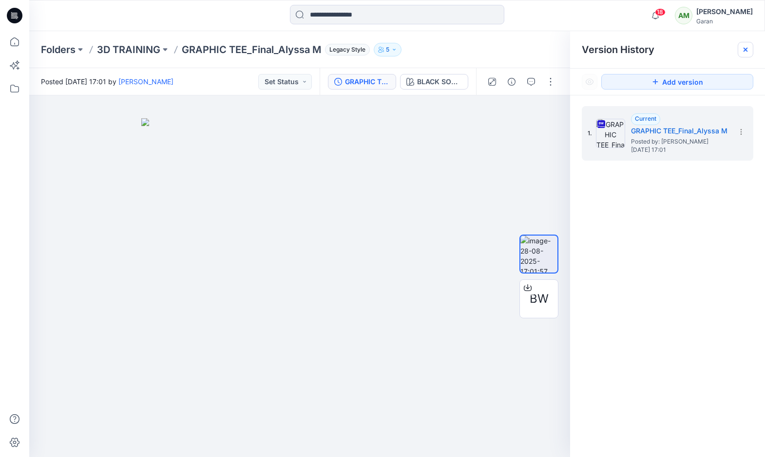
click at [746, 49] on icon at bounding box center [745, 50] width 8 height 8
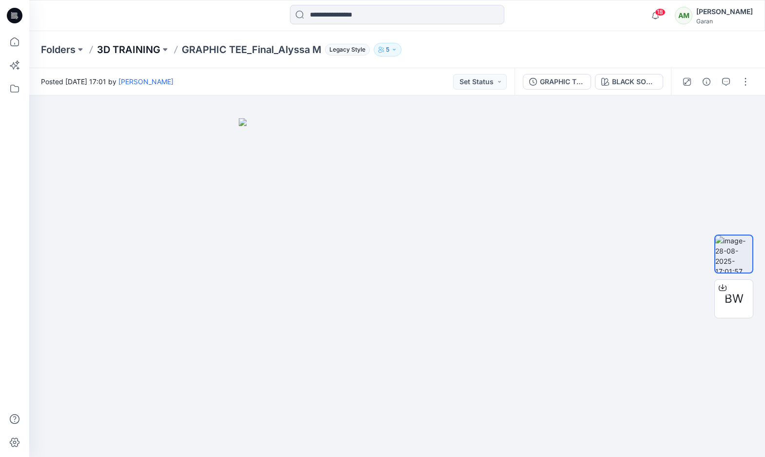
click at [146, 45] on p "3D TRAINING" at bounding box center [128, 50] width 63 height 14
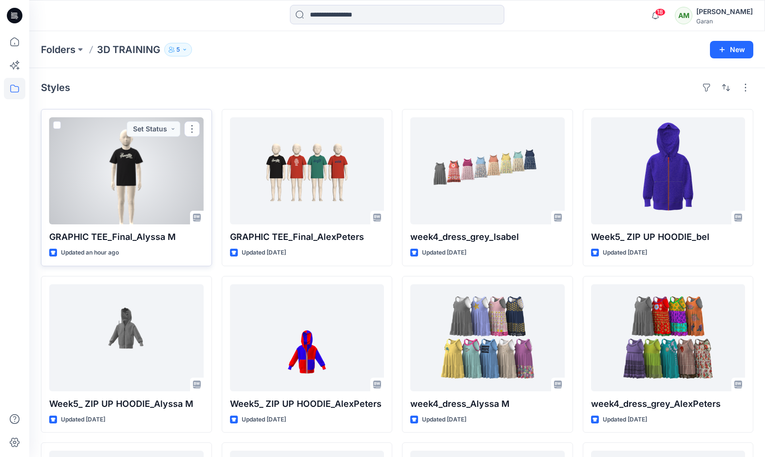
click at [119, 177] on div at bounding box center [126, 170] width 154 height 107
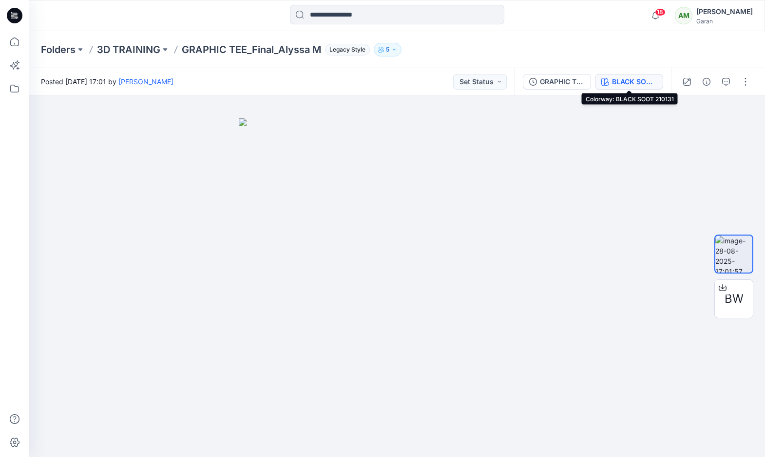
click at [631, 83] on div "BLACK SOOT 210131" at bounding box center [634, 81] width 45 height 11
